Goal: Information Seeking & Learning: Find specific fact

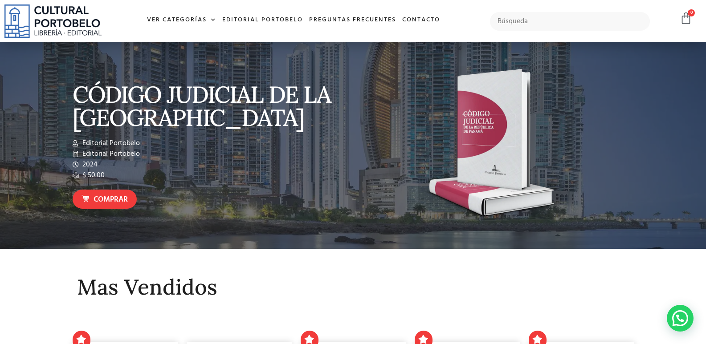
drag, startPoint x: 0, startPoint y: 0, endPoint x: 567, endPoint y: 2, distance: 567.0
click at [567, 2] on div "No hay productos en el carrito. $ 0.00 0 Cart" at bounding box center [591, 21] width 220 height 42
click at [151, 18] on link "Ver Categorías" at bounding box center [181, 20] width 75 height 19
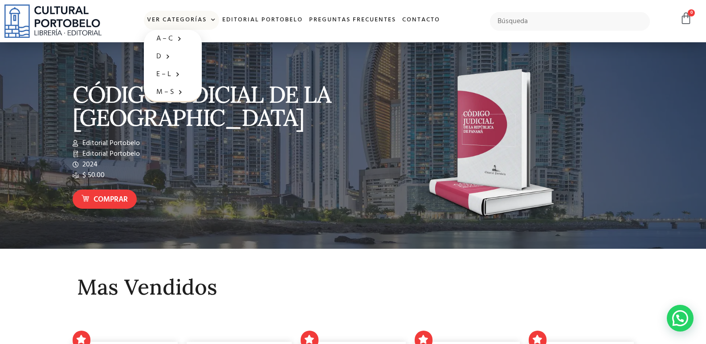
click at [151, 18] on link "Ver Categorías" at bounding box center [181, 20] width 75 height 19
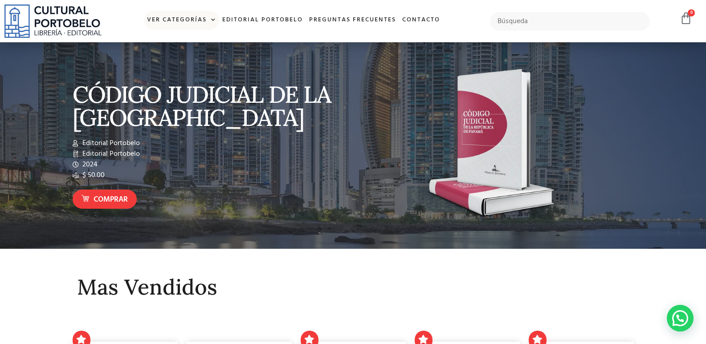
click at [151, 18] on link "Ver Categorías" at bounding box center [181, 20] width 75 height 19
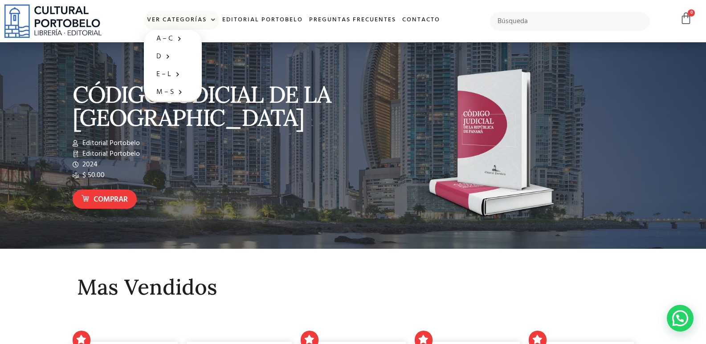
click at [83, 24] on img at bounding box center [52, 20] width 97 height 33
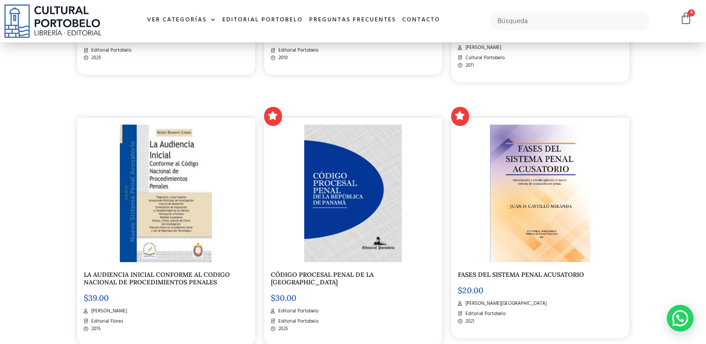
scroll to position [401, 0]
